Goal: Task Accomplishment & Management: Manage account settings

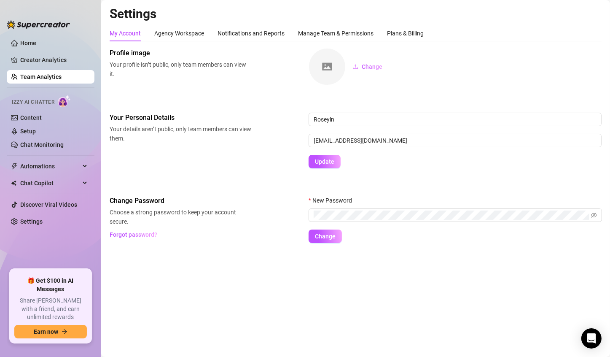
click at [54, 76] on link "Team Analytics" at bounding box center [40, 76] width 41 height 7
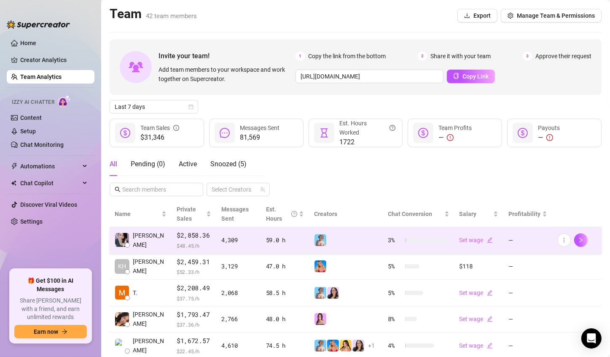
click at [309, 241] on td at bounding box center [346, 240] width 74 height 27
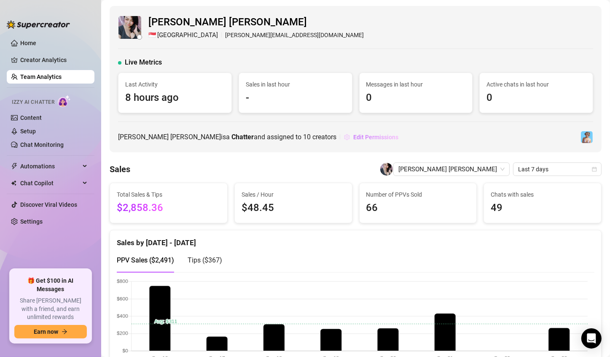
click at [353, 136] on span "Edit Permissions" at bounding box center [375, 137] width 45 height 7
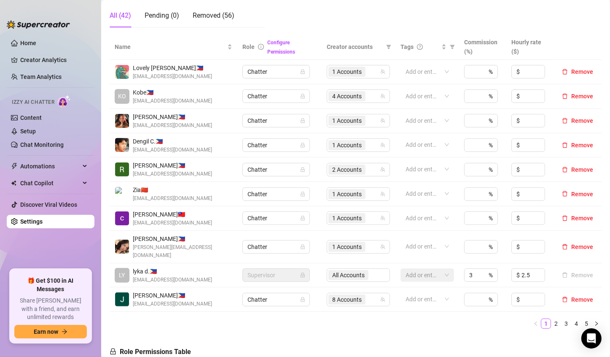
scroll to position [169, 0]
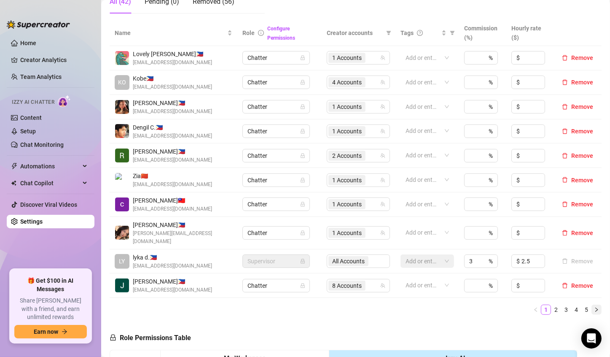
click at [592, 304] on button "button" at bounding box center [597, 309] width 10 height 10
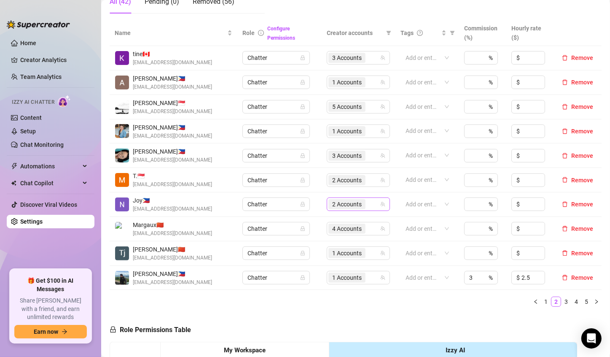
click at [339, 204] on span "2 Accounts" at bounding box center [347, 203] width 30 height 9
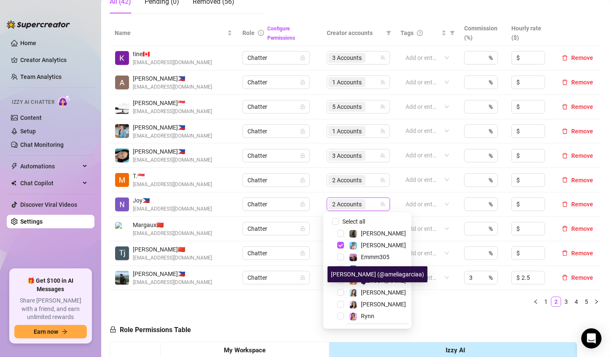
scroll to position [22, 0]
